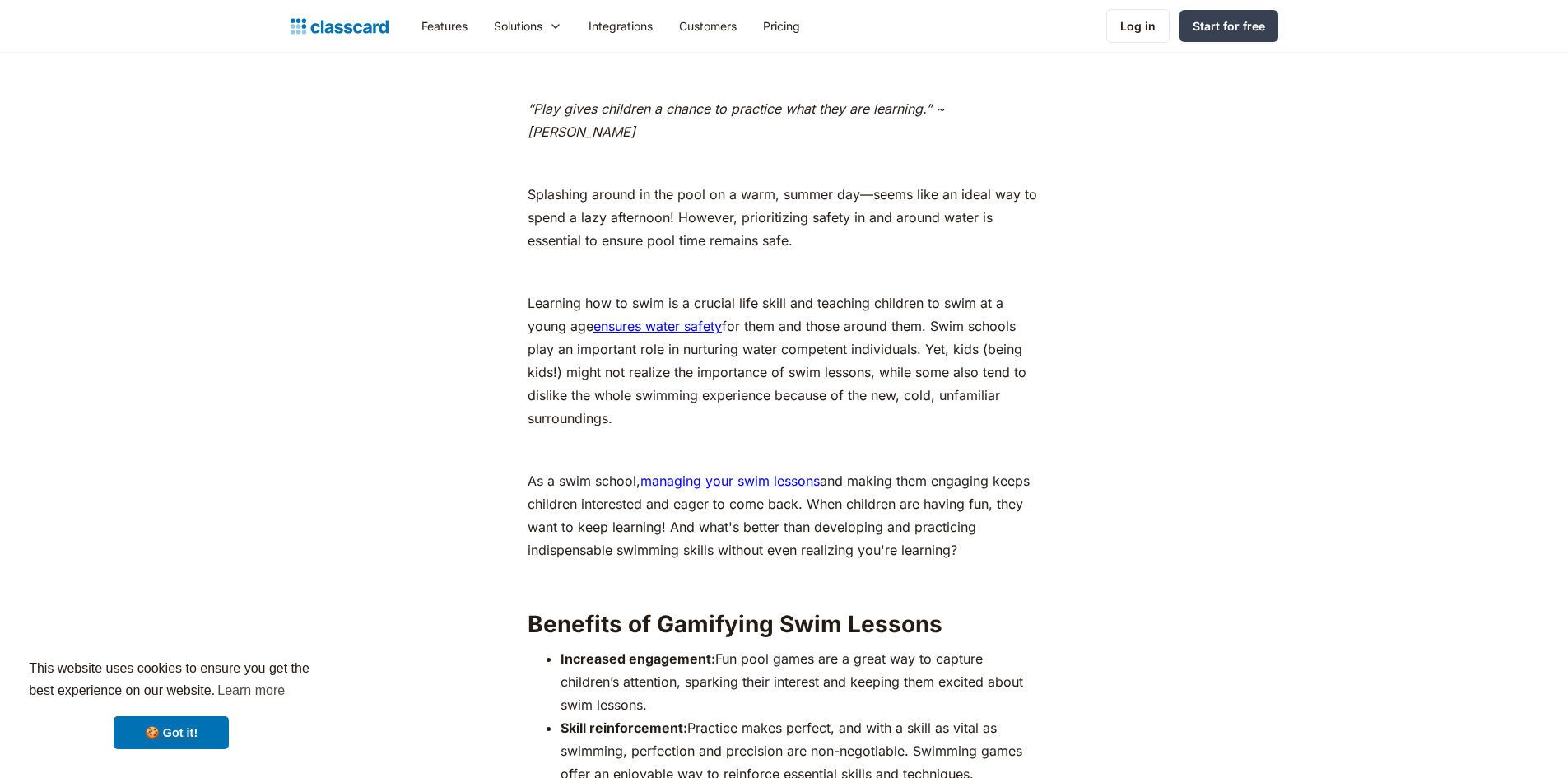
scroll to position [1153, 0]
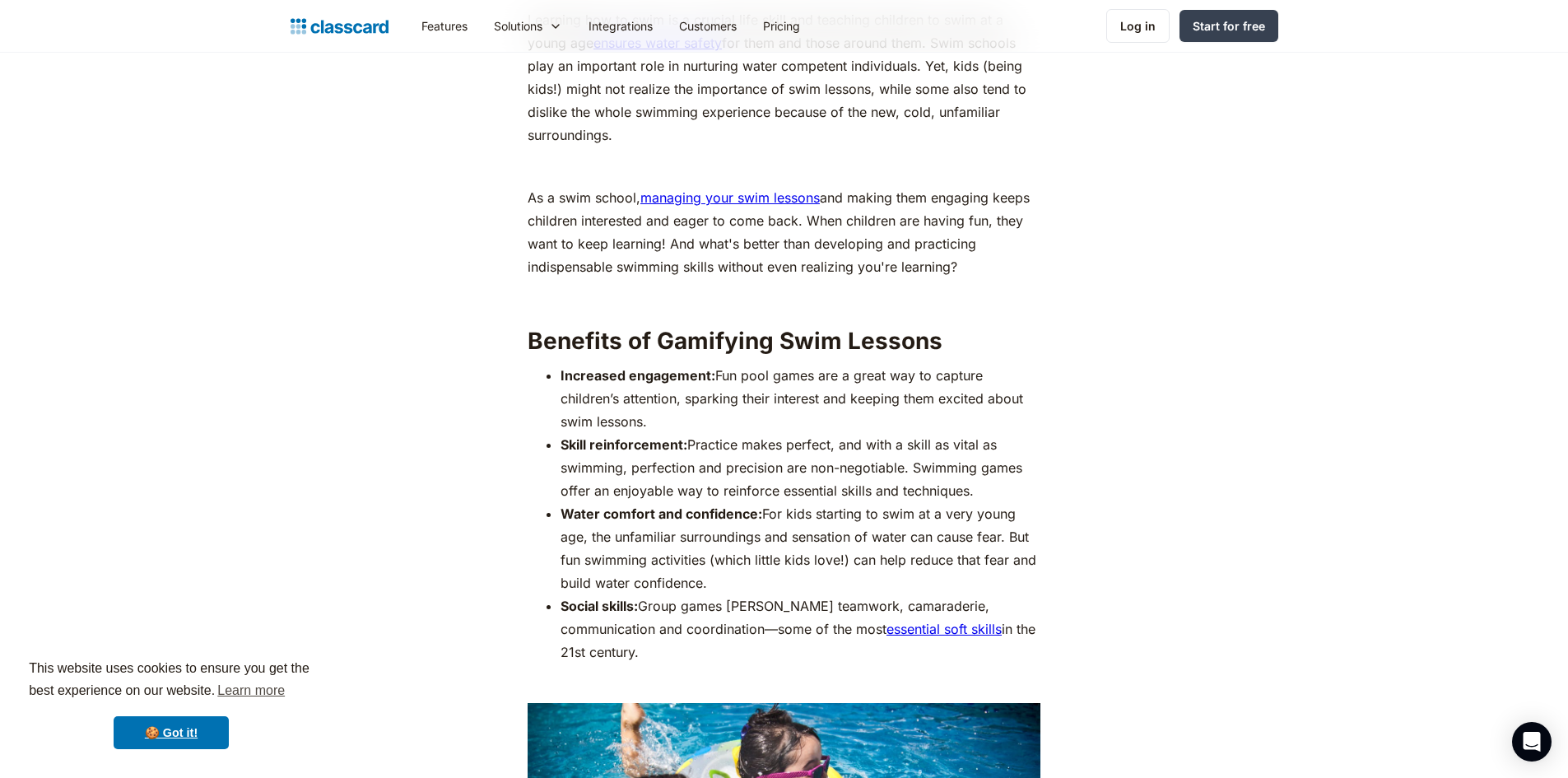
drag, startPoint x: 485, startPoint y: 361, endPoint x: 1068, endPoint y: 411, distance: 585.1
click at [961, 433] on li "Skill reinforcement: Practice makes perfect, and with a skill as vital as swimm…" at bounding box center [800, 468] width 480 height 69
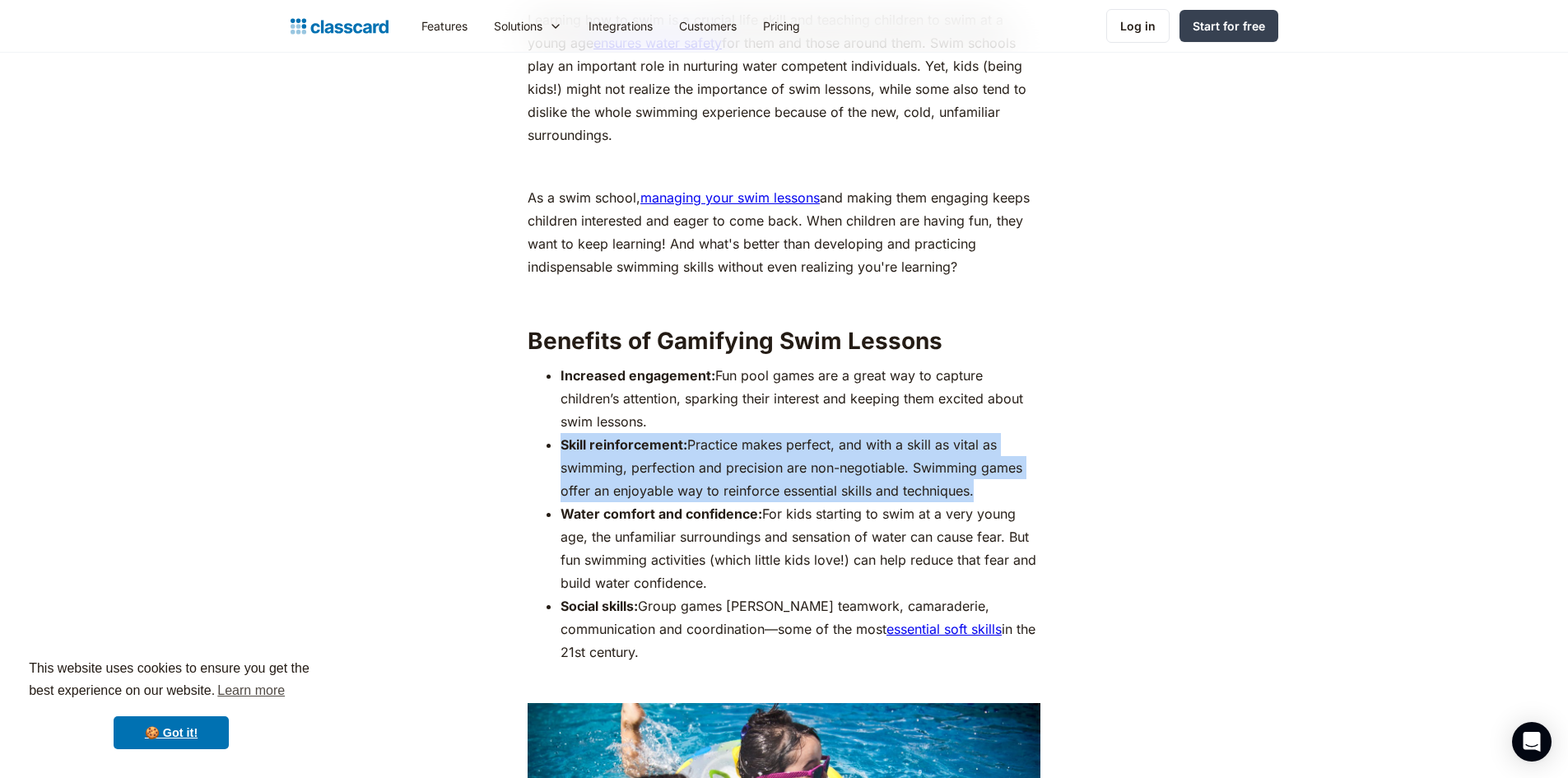
click at [961, 433] on li "Skill reinforcement: Practice makes perfect, and with a skill as vital as swimm…" at bounding box center [800, 468] width 480 height 69
click at [960, 433] on li "Skill reinforcement: Practice makes perfect, and with a skill as vital as swimm…" at bounding box center [800, 468] width 480 height 69
click at [570, 433] on li "Skill reinforcement: Practice makes perfect, and with a skill as vital as swimm…" at bounding box center [800, 468] width 480 height 69
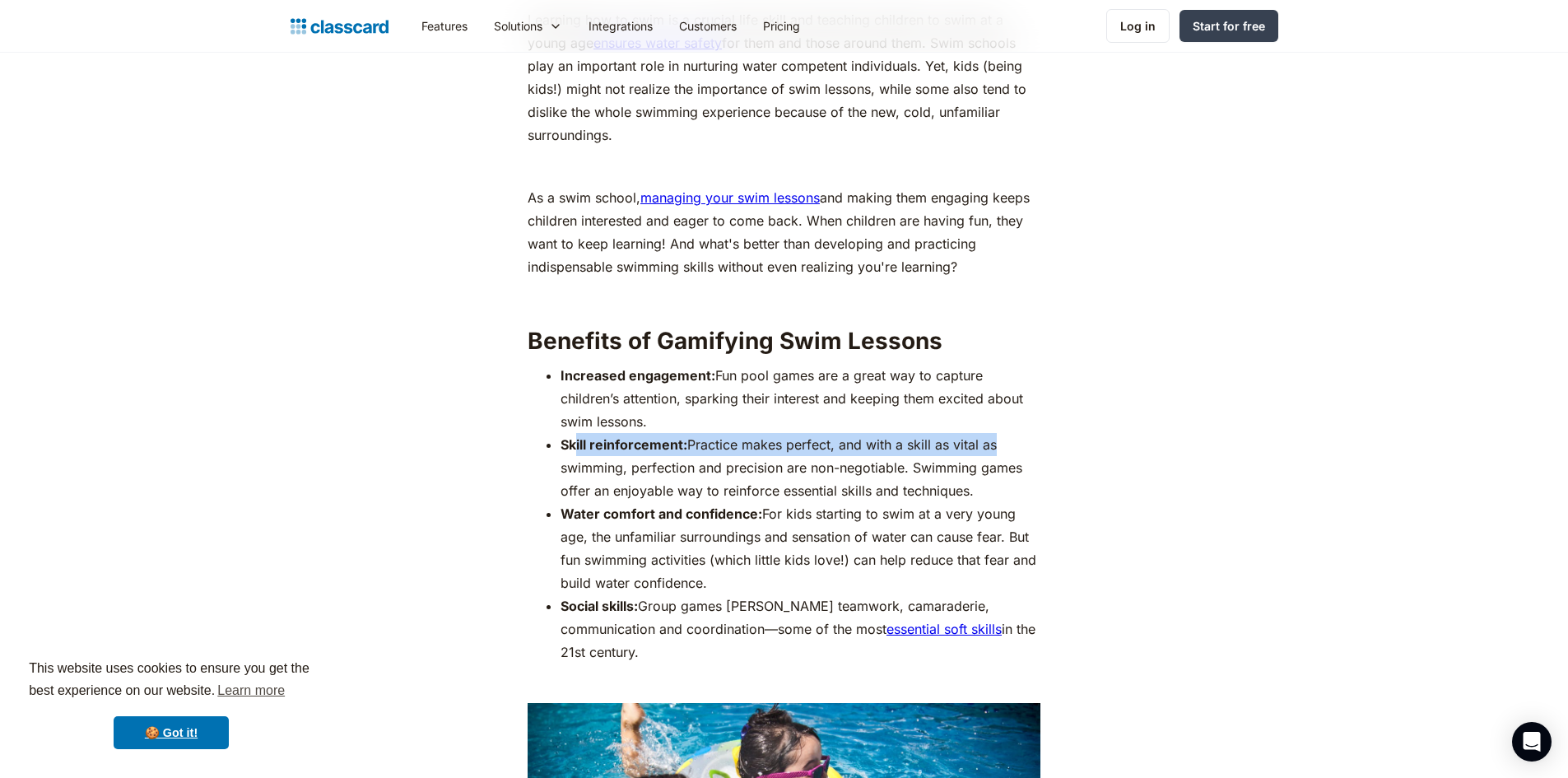
drag, startPoint x: 575, startPoint y: 411, endPoint x: 1006, endPoint y: 409, distance: 431.0
click at [996, 433] on li "Skill reinforcement: Practice makes perfect, and with a skill as vital as swimm…" at bounding box center [800, 468] width 480 height 69
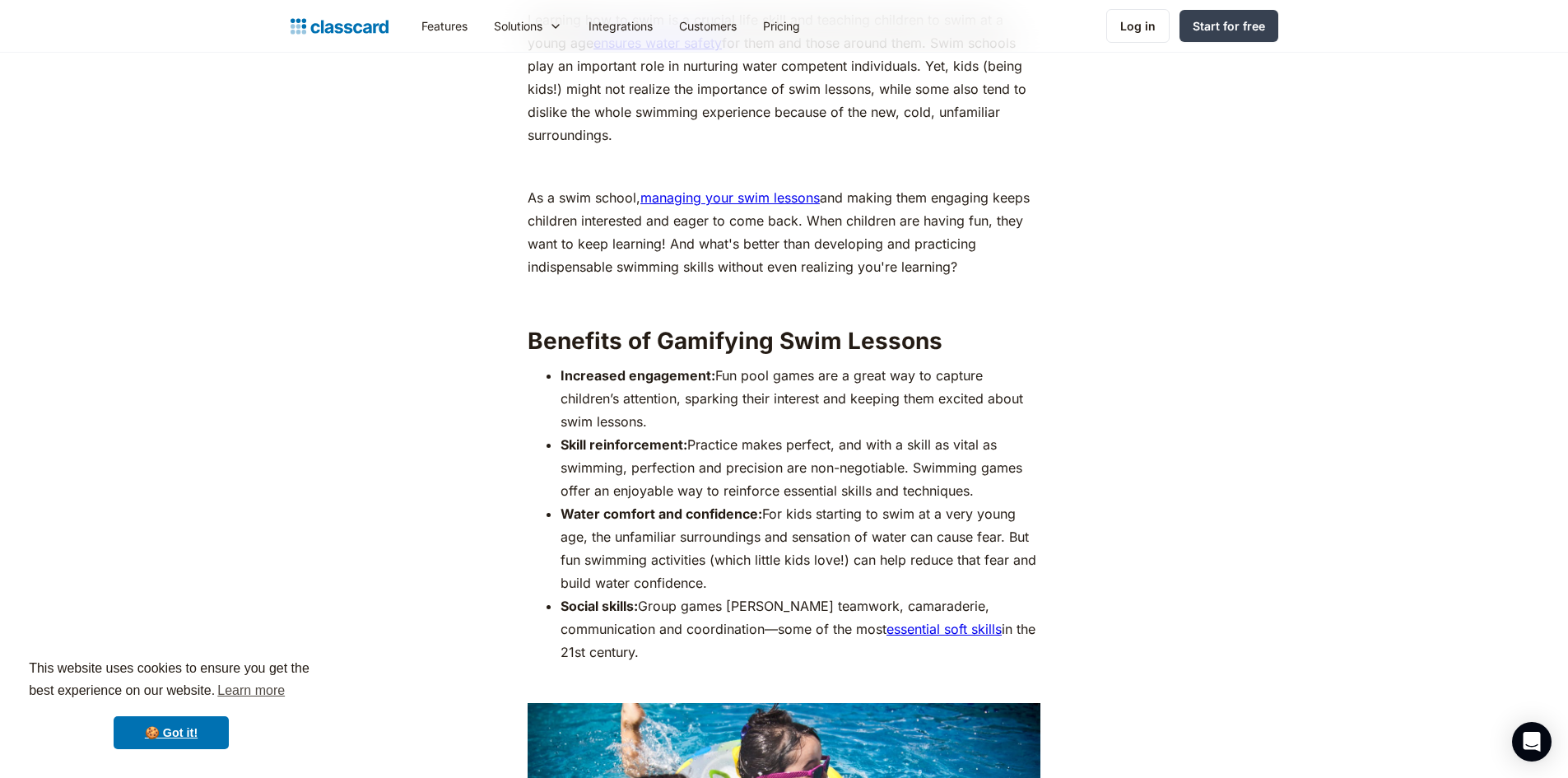
click at [1010, 403] on li "Increased engagement: Fun pool games are a great way to capture children’s atte…" at bounding box center [800, 399] width 480 height 69
drag, startPoint x: 1010, startPoint y: 403, endPoint x: 990, endPoint y: 417, distance: 24.4
click at [1011, 405] on li "Increased engagement: Fun pool games are a great way to capture children’s atte…" at bounding box center [800, 399] width 480 height 69
click at [975, 433] on li "Skill reinforcement: Practice makes perfect, and with a skill as vital as swimm…" at bounding box center [800, 468] width 480 height 69
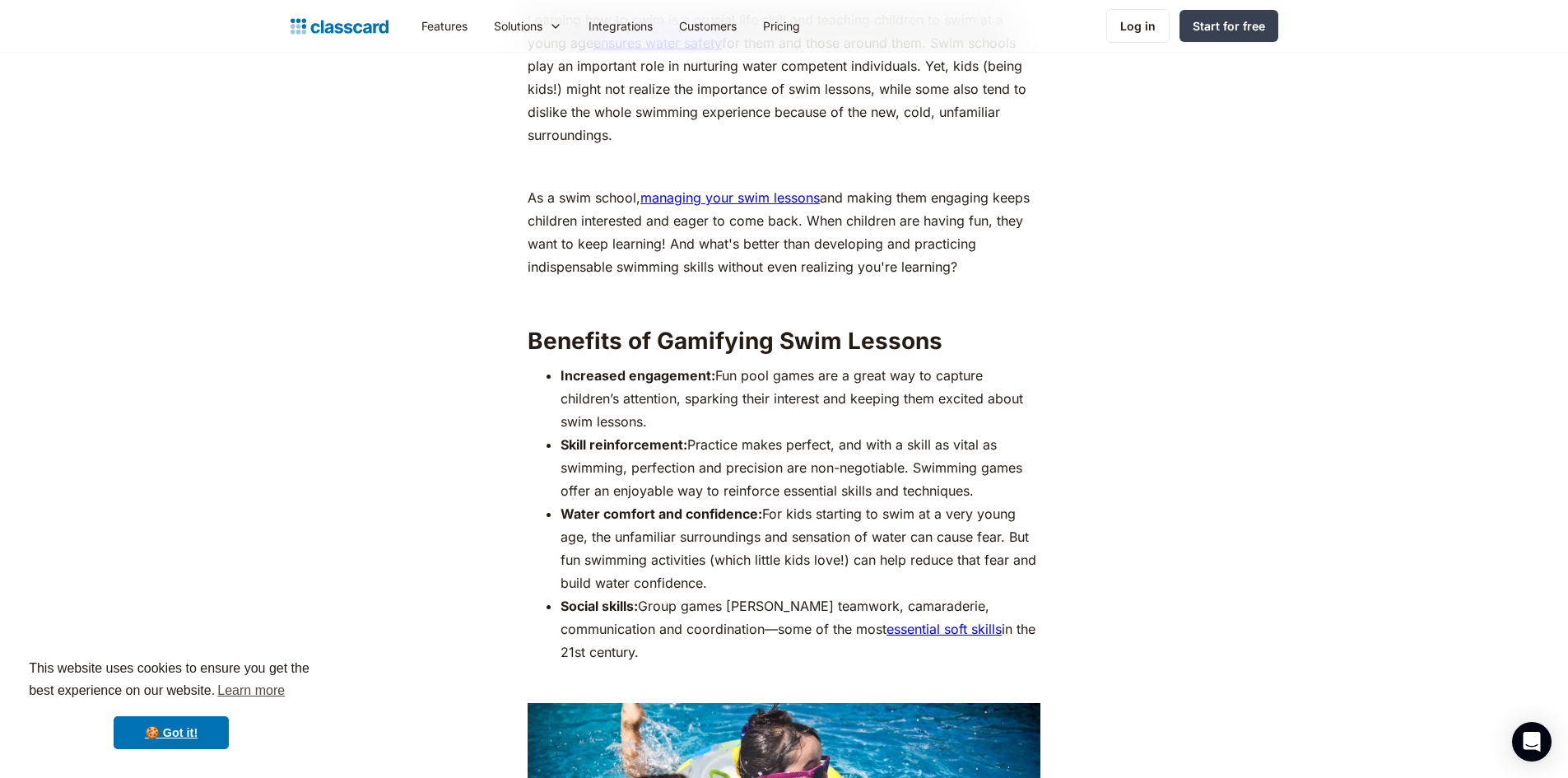
click at [679, 436] on strong "Skill reinforcement:" at bounding box center [624, 444] width 126 height 17
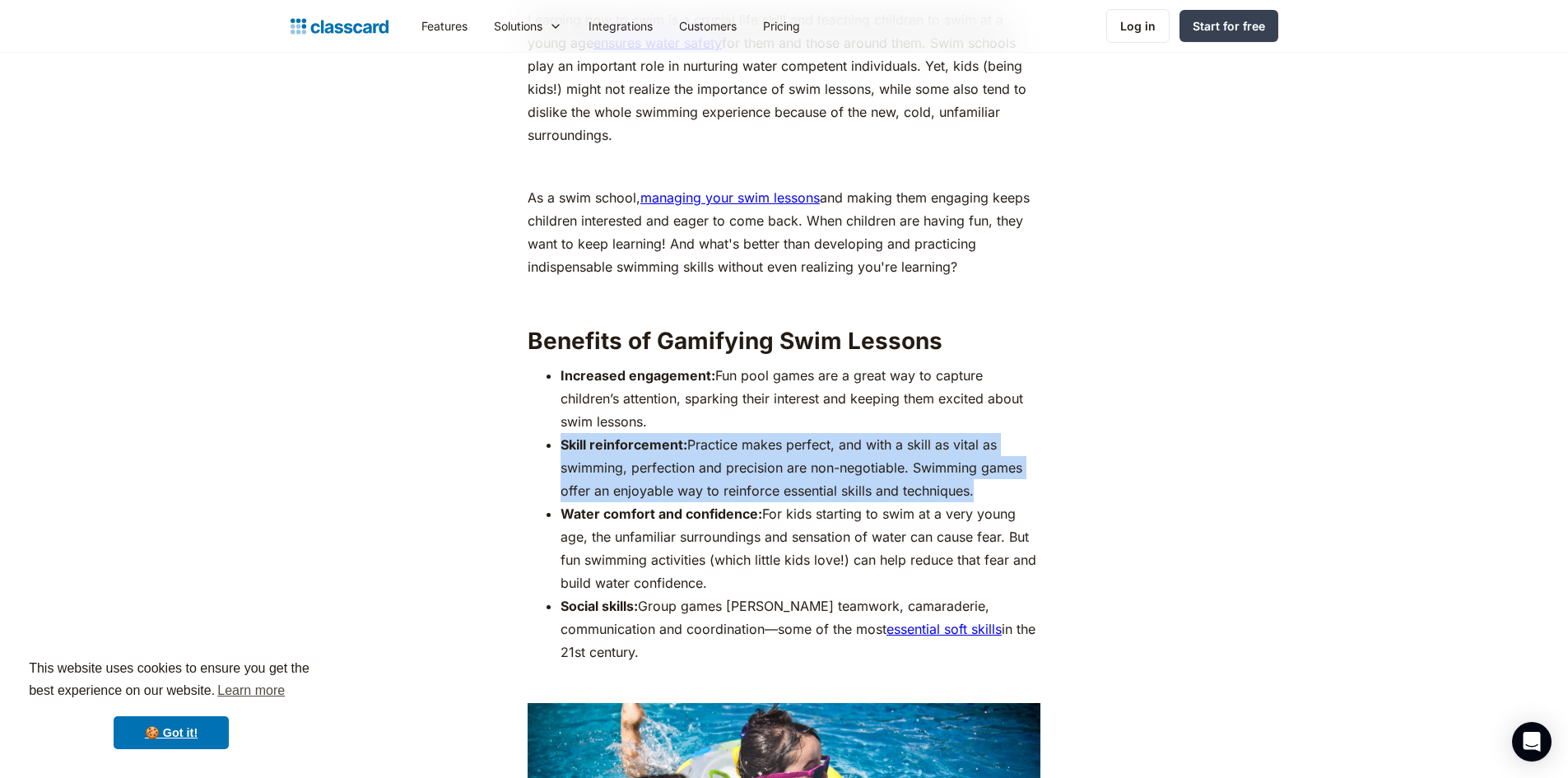
click at [679, 436] on strong "Skill reinforcement:" at bounding box center [624, 444] width 126 height 17
drag, startPoint x: 907, startPoint y: 433, endPoint x: 922, endPoint y: 449, distance: 21.9
click at [907, 434] on li "Skill reinforcement: Practice makes perfect, and with a skill as vital as swimm…" at bounding box center [800, 468] width 480 height 69
click at [922, 449] on li "Skill reinforcement: Practice makes perfect, and with a skill as vital as swimm…" at bounding box center [800, 468] width 480 height 69
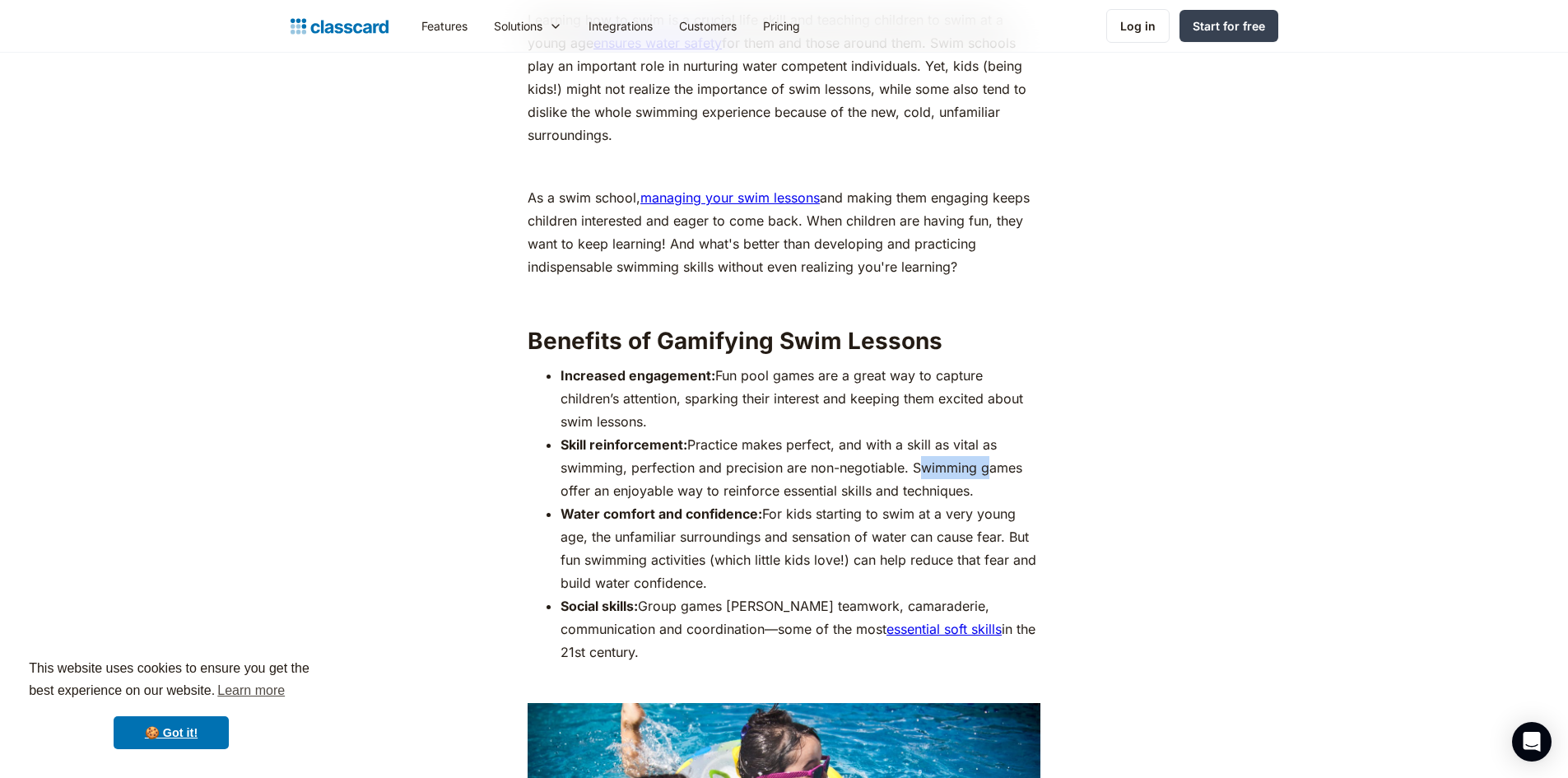
click at [922, 449] on li "Skill reinforcement: Practice makes perfect, and with a skill as vital as swimm…" at bounding box center [800, 468] width 480 height 69
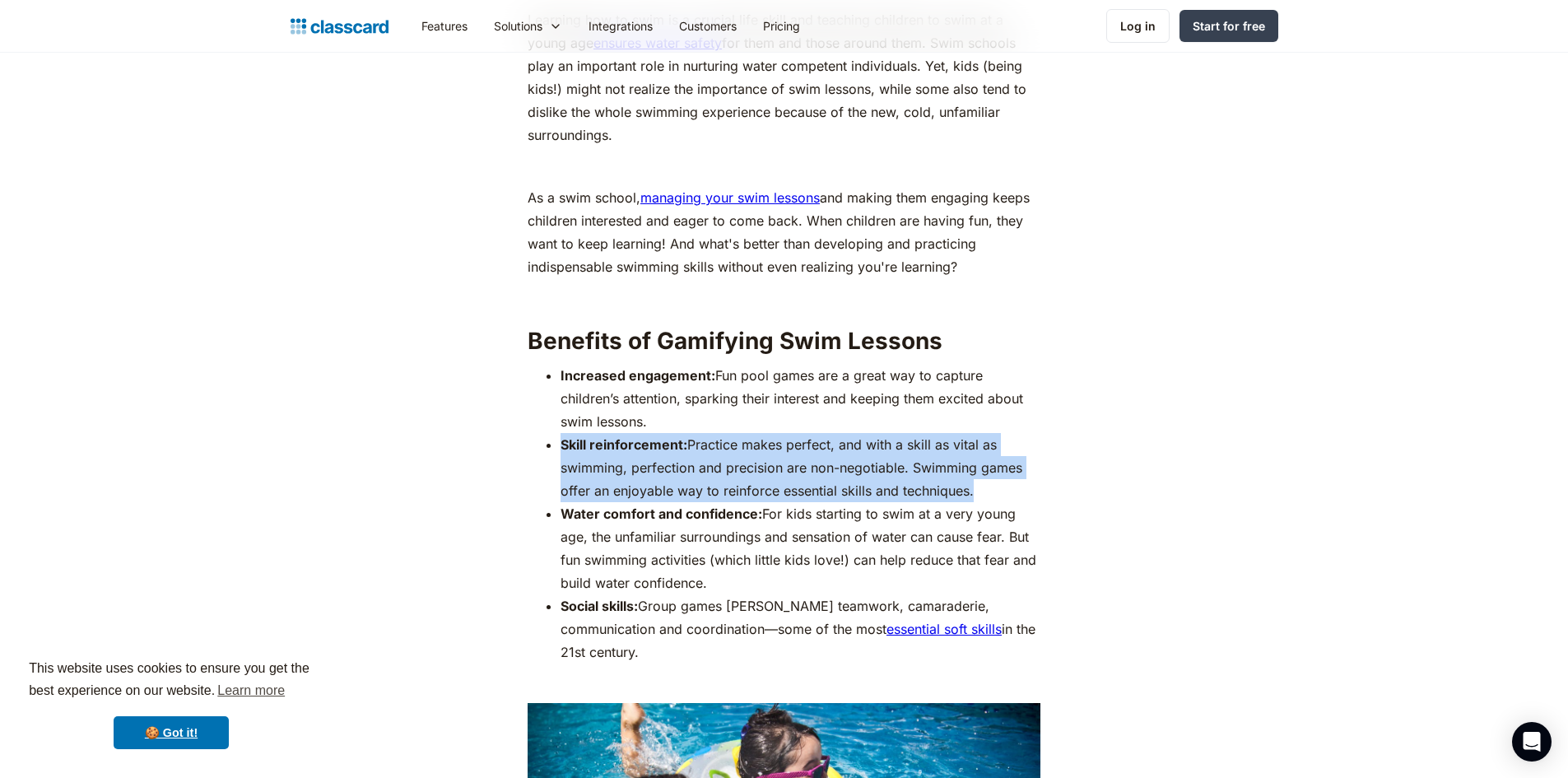
click at [922, 449] on li "Skill reinforcement: Practice makes perfect, and with a skill as vital as swimm…" at bounding box center [800, 468] width 480 height 69
click at [784, 439] on li "Skill reinforcement: Practice makes perfect, and with a skill as vital as swimm…" at bounding box center [800, 468] width 480 height 69
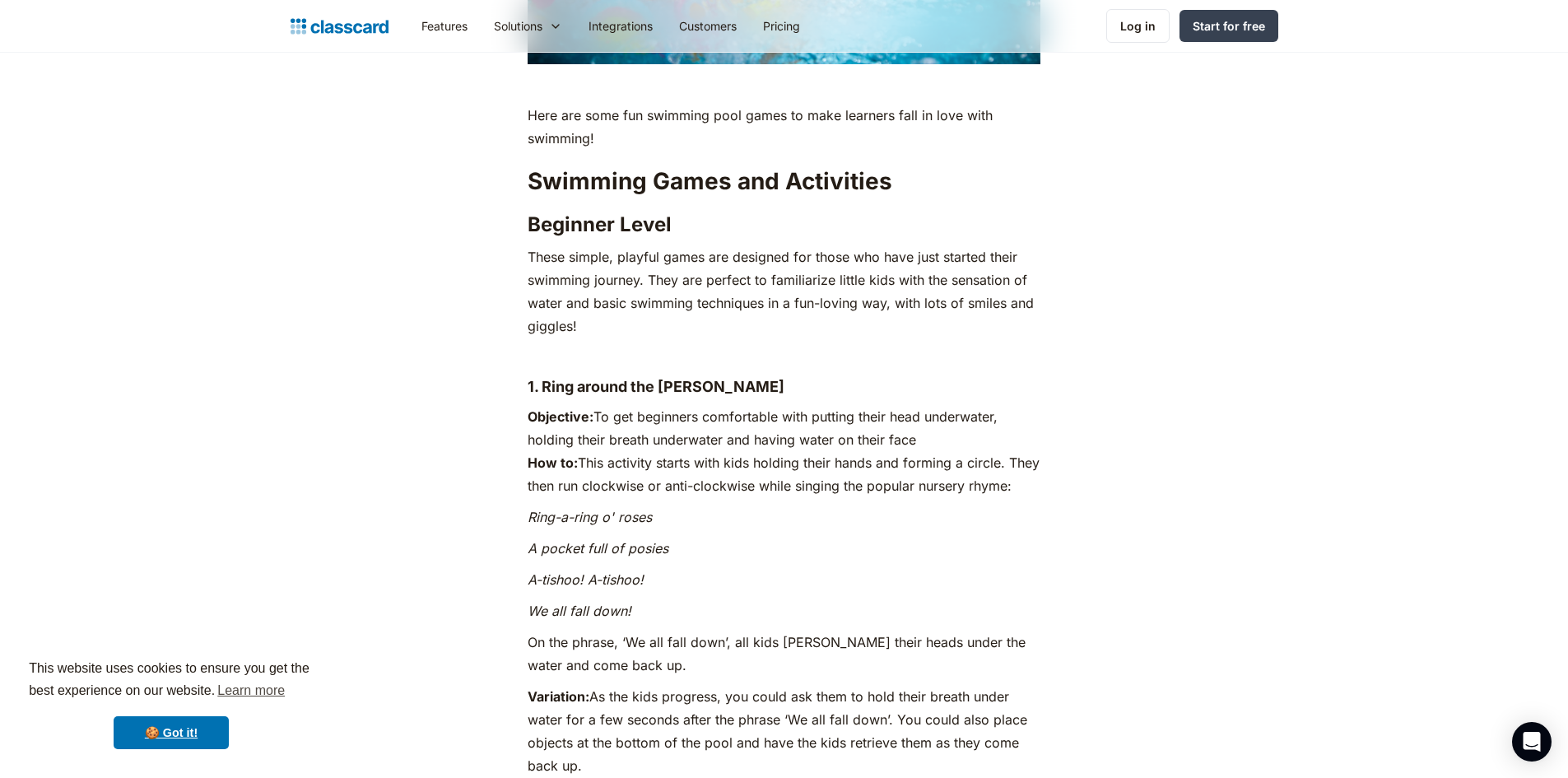
scroll to position [2141, 0]
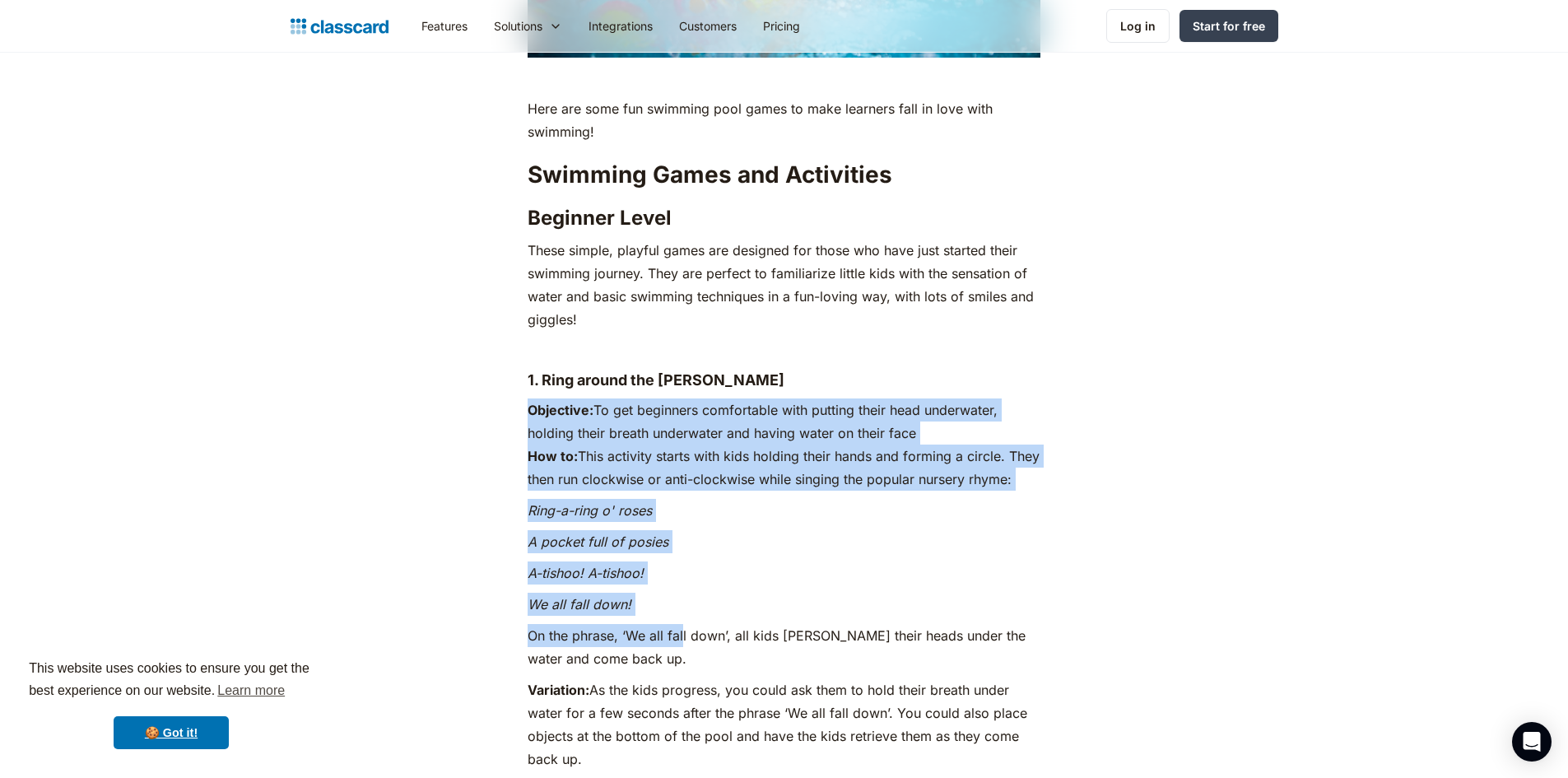
drag, startPoint x: 532, startPoint y: 355, endPoint x: 677, endPoint y: 588, distance: 274.4
click at [677, 593] on p "We all fall down!" at bounding box center [784, 604] width 513 height 23
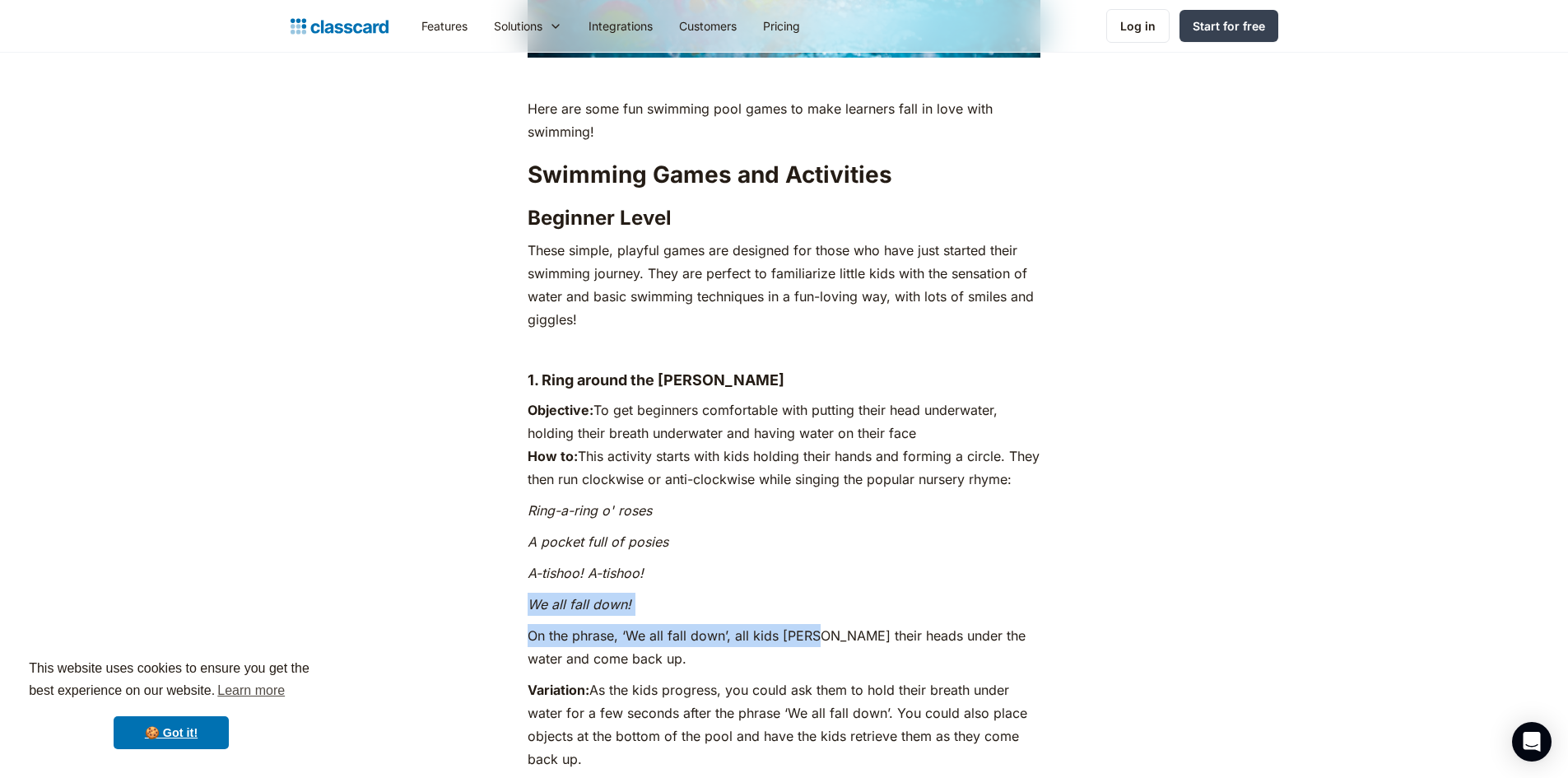
drag, startPoint x: 813, startPoint y: 614, endPoint x: 812, endPoint y: 437, distance: 177.0
click at [812, 430] on p "Objective: To get beginners comfortable with putting their head underwater, hol…" at bounding box center [784, 444] width 513 height 92
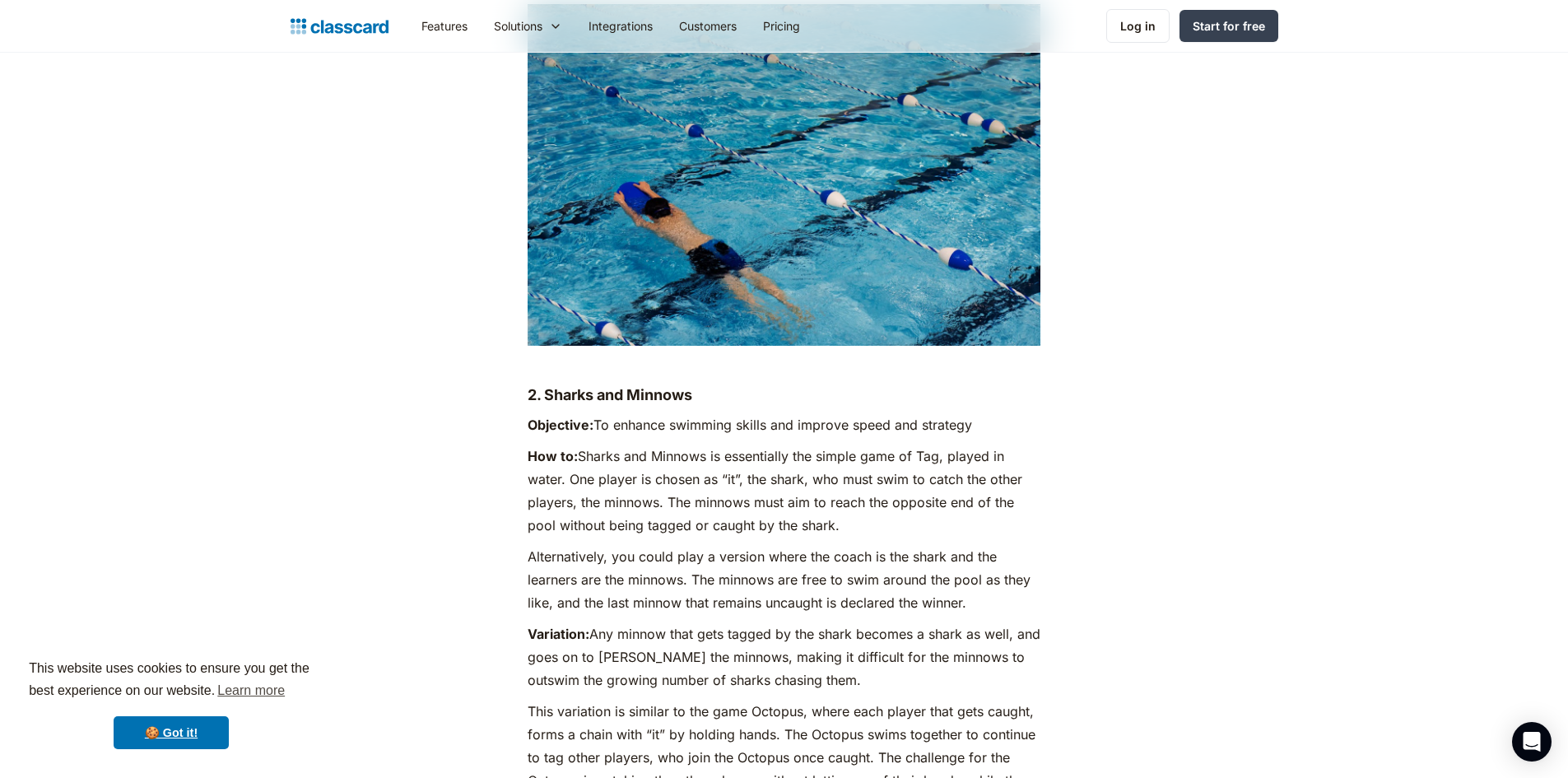
scroll to position [5271, 0]
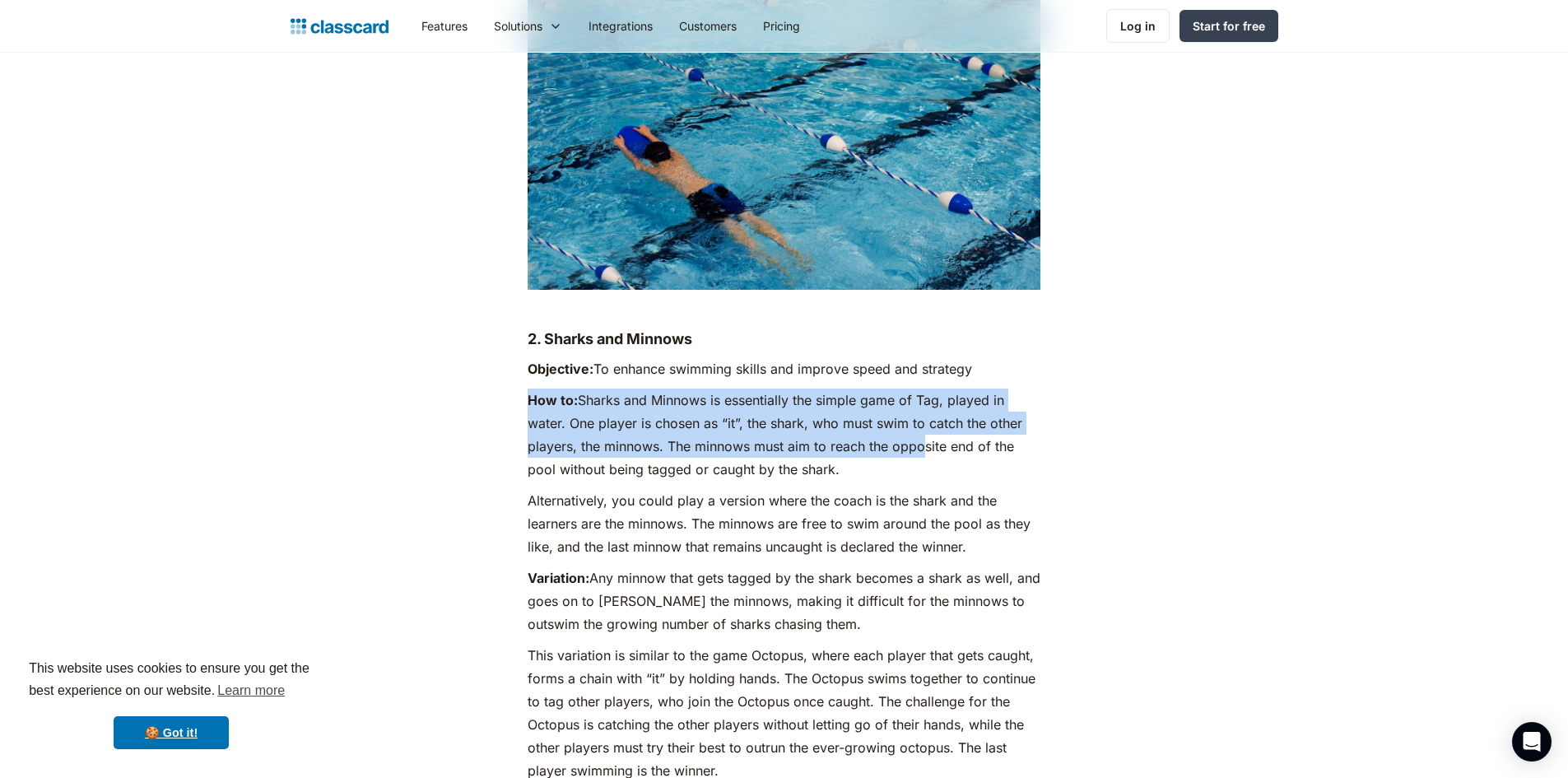
drag, startPoint x: 477, startPoint y: 319, endPoint x: 917, endPoint y: 356, distance: 441.6
click at [915, 389] on p "How to: Sharks and Minnows is essentially the simple game of Tag, played in wat…" at bounding box center [784, 434] width 513 height 92
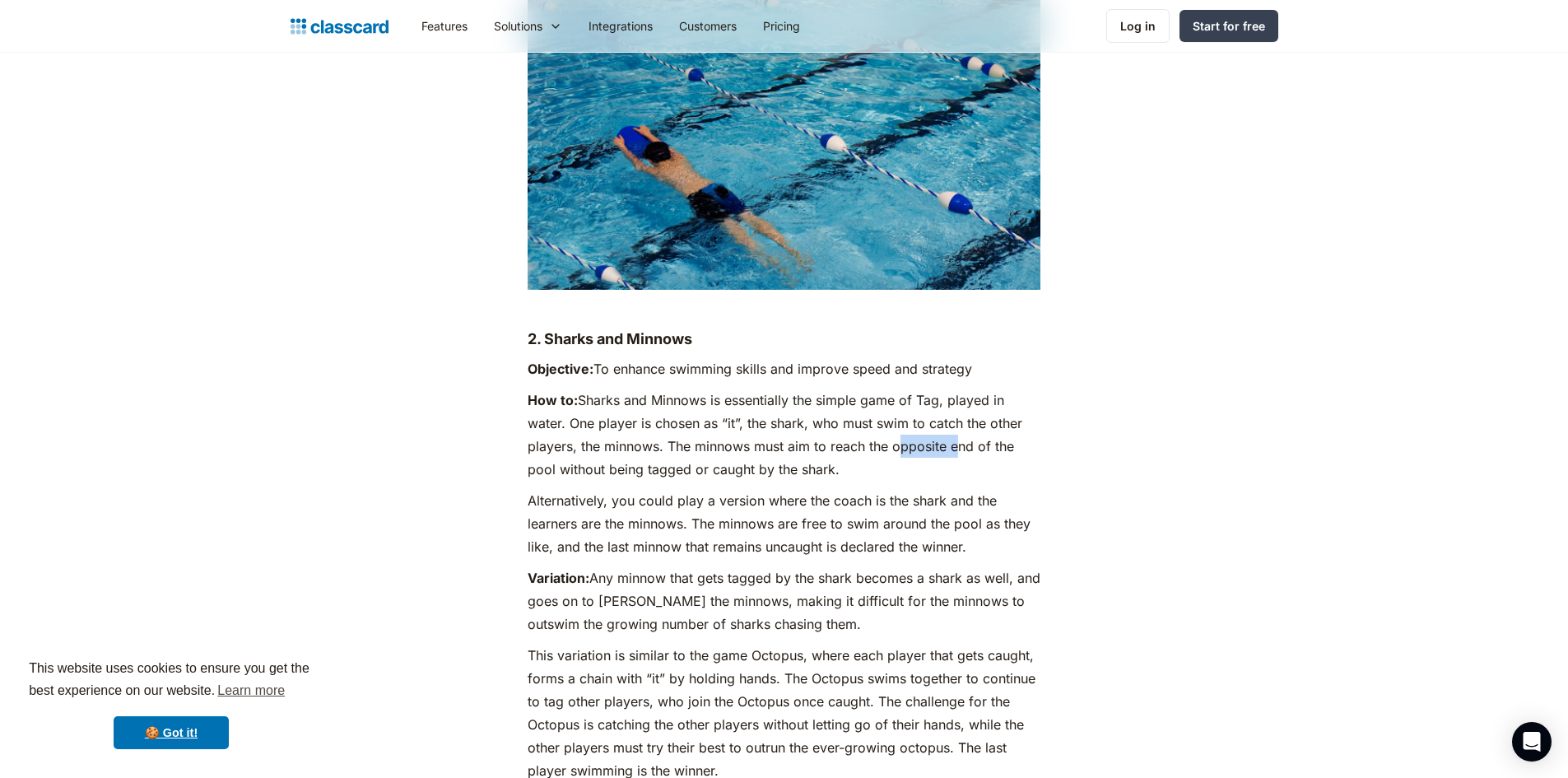
click at [915, 389] on p "How to: Sharks and Minnows is essentially the simple game of Tag, played in wat…" at bounding box center [784, 434] width 513 height 92
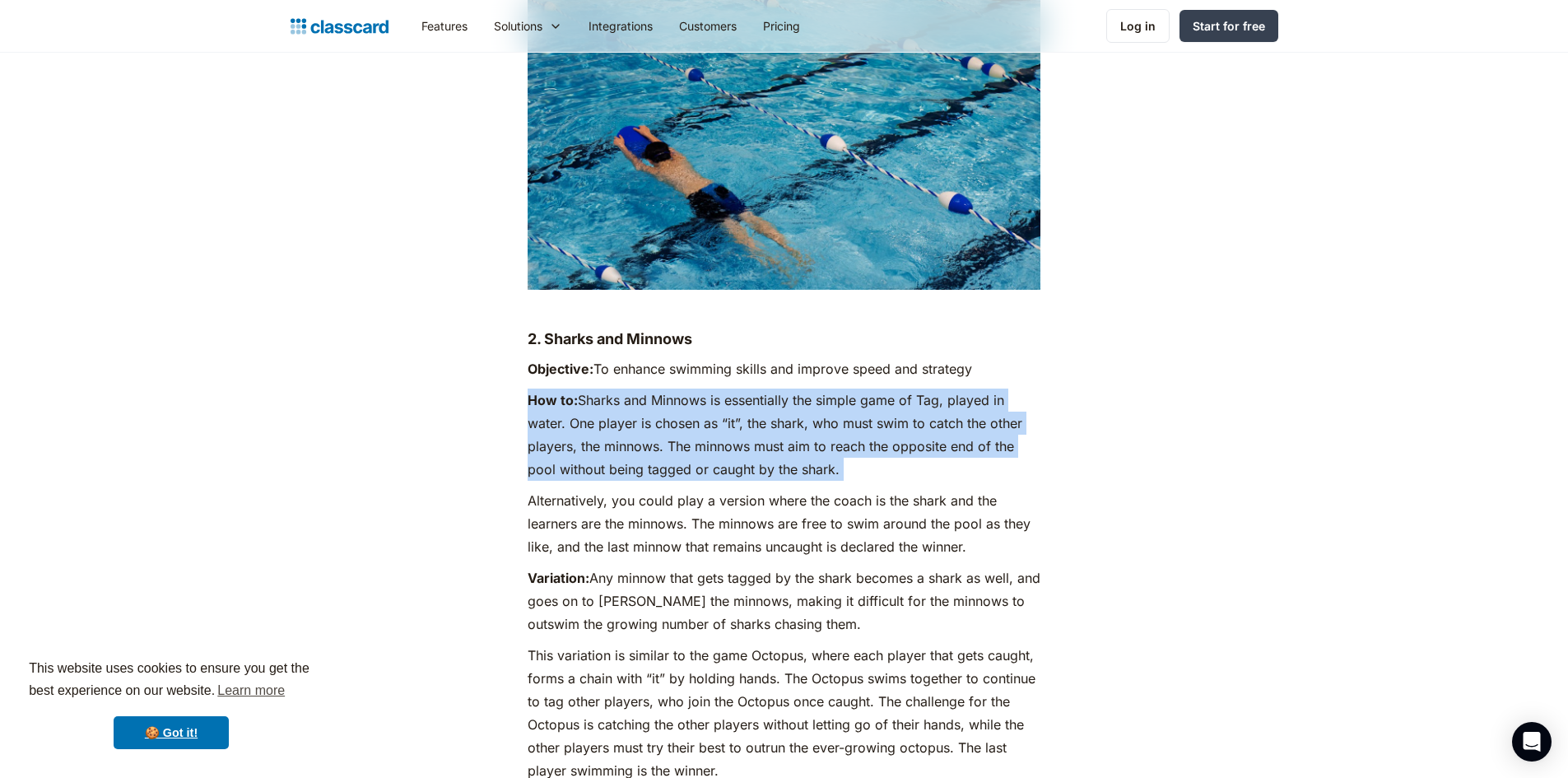
click at [915, 389] on p "How to: Sharks and Minnows is essentially the simple game of Tag, played in wat…" at bounding box center [784, 434] width 513 height 92
click at [875, 389] on p "How to: Sharks and Minnows is essentially the simple game of Tag, played in wat…" at bounding box center [784, 434] width 513 height 92
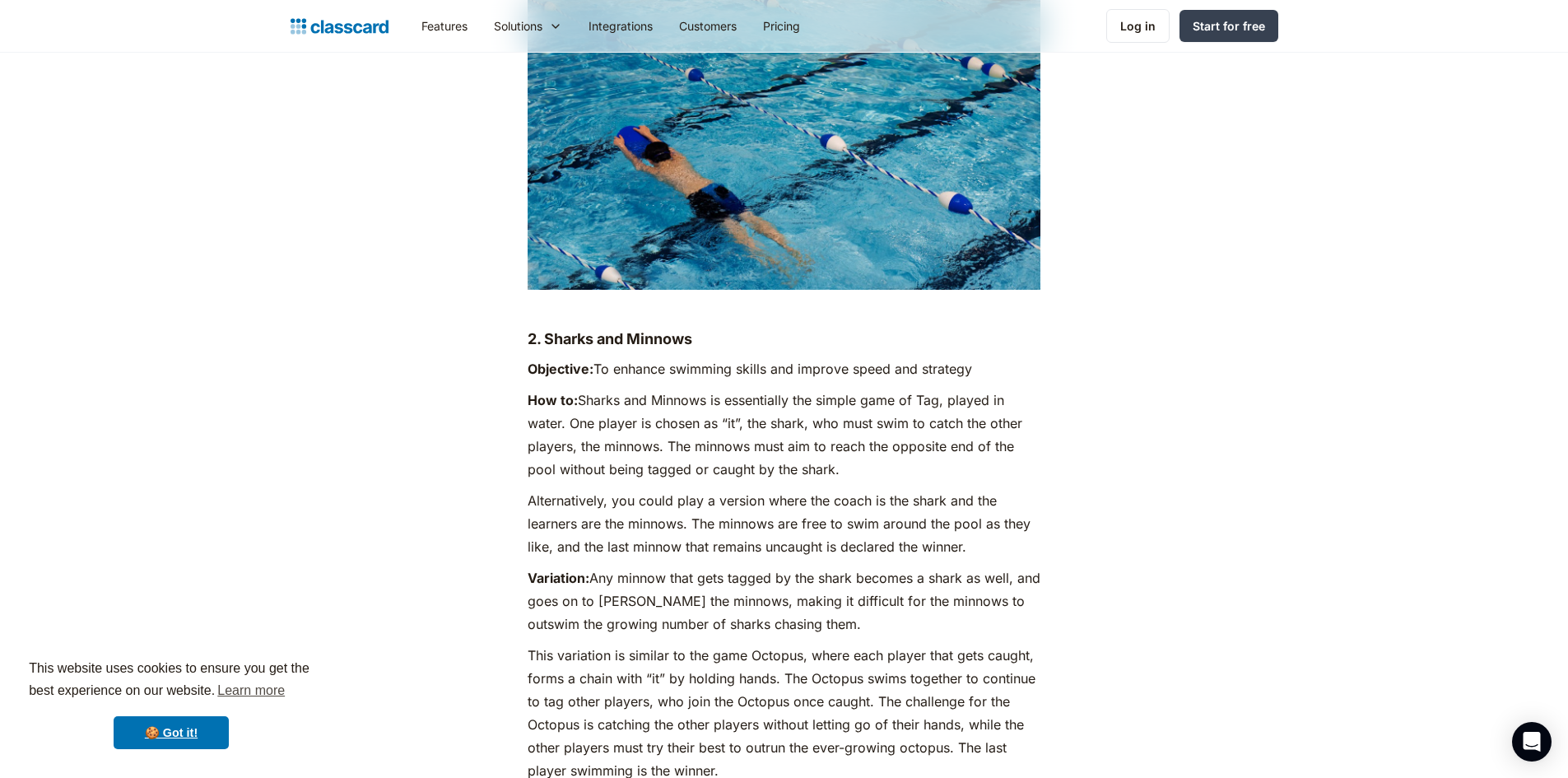
click at [786, 490] on p "Alternatively, you could play a version where the coach is the shark and the le…" at bounding box center [784, 524] width 513 height 69
click at [762, 389] on p "How to: Sharks and Minnows is essentially the simple game of Tag, played in wat…" at bounding box center [784, 434] width 513 height 92
click at [761, 389] on p "How to: Sharks and Minnows is essentially the simple game of Tag, played in wat…" at bounding box center [784, 434] width 513 height 92
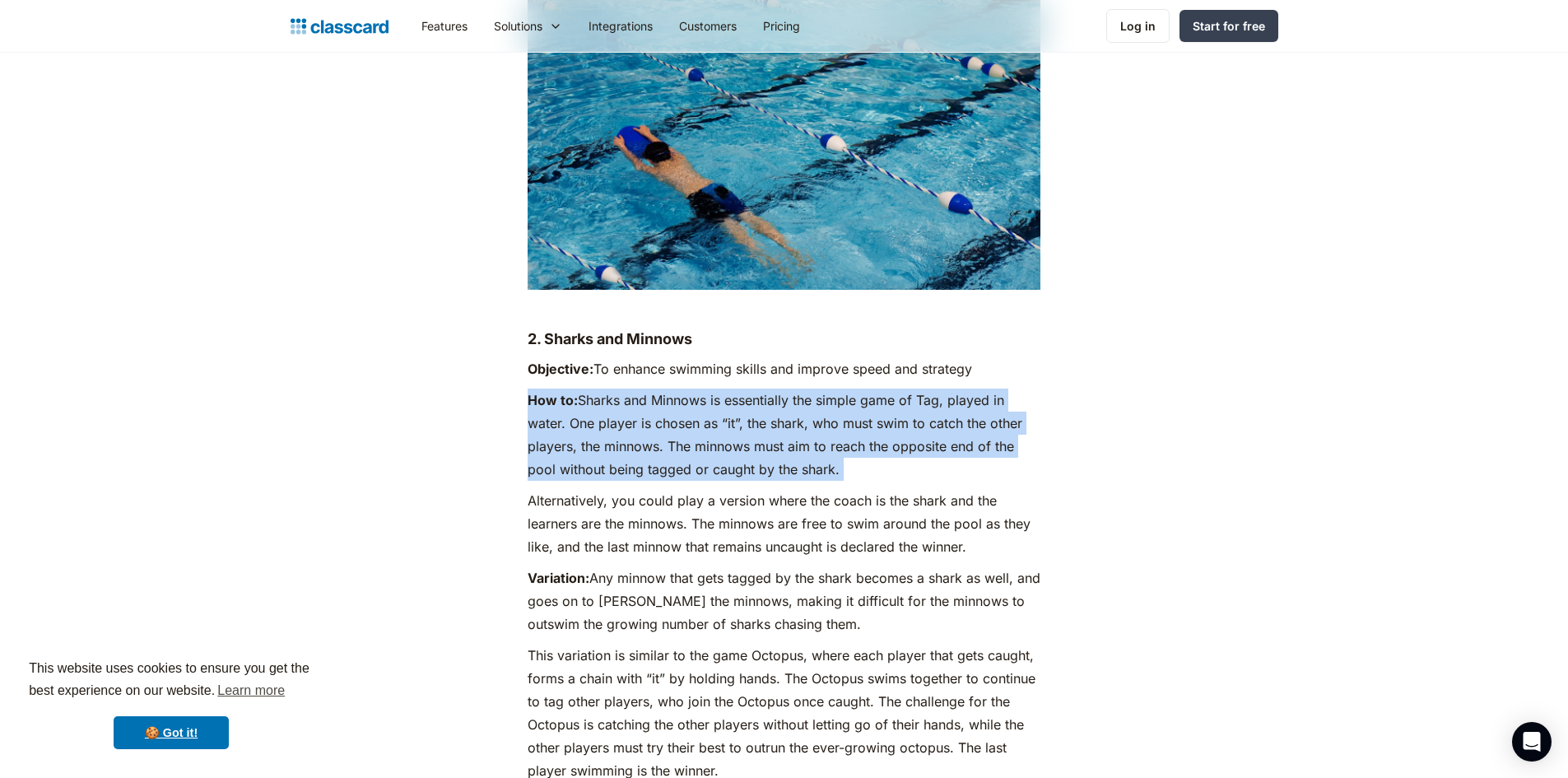
click at [761, 389] on p "How to: Sharks and Minnows is essentially the simple game of Tag, played in wat…" at bounding box center [784, 434] width 513 height 92
